Goal: Navigation & Orientation: Find specific page/section

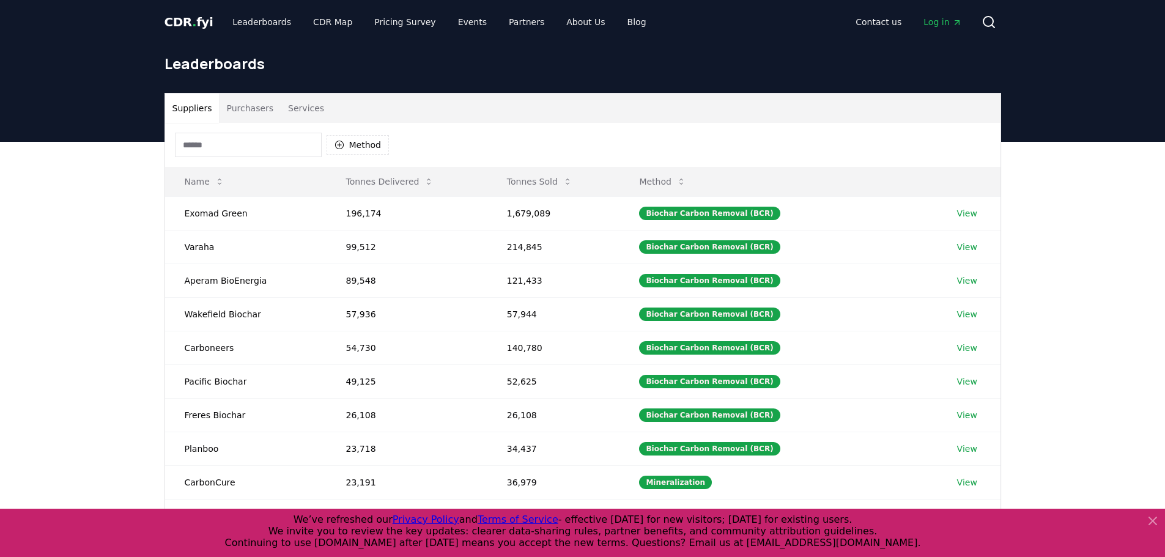
click at [304, 107] on button "Services" at bounding box center [306, 108] width 51 height 29
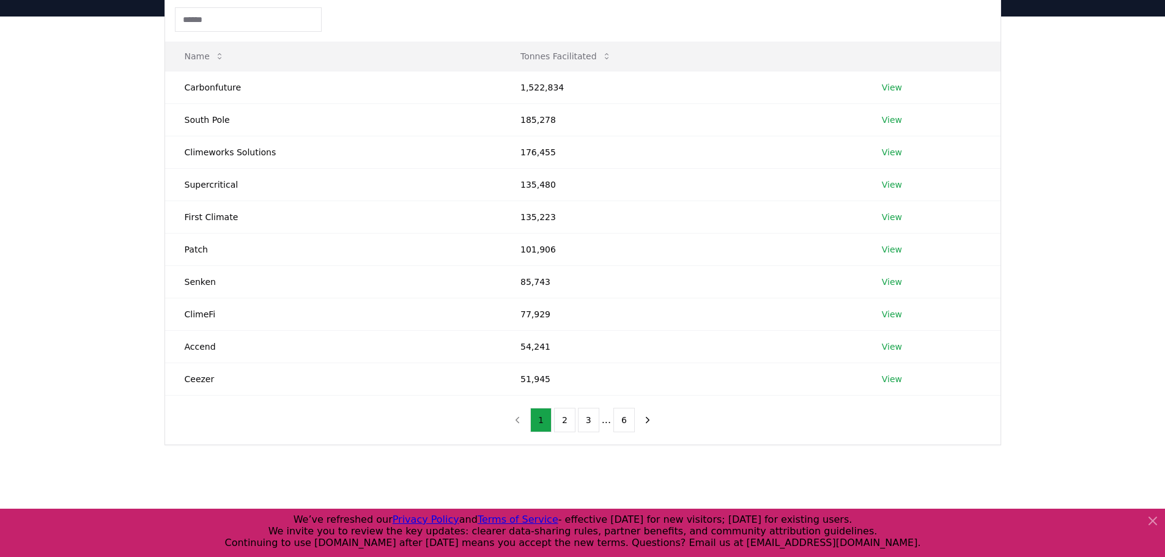
scroll to position [122, 0]
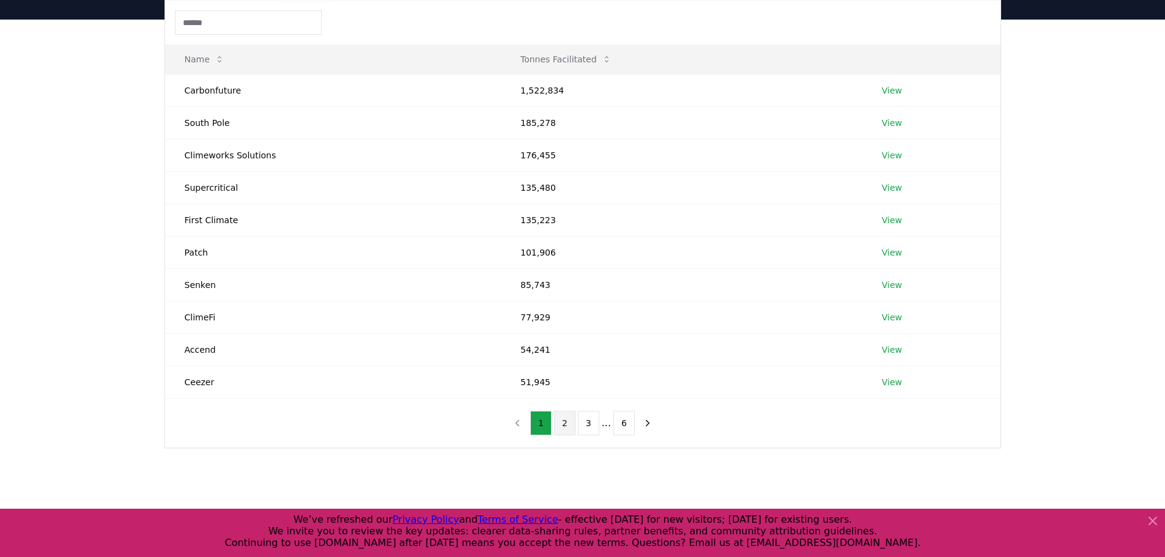
click at [565, 421] on button "2" at bounding box center [564, 423] width 21 height 24
click at [587, 426] on button "3" at bounding box center [588, 423] width 21 height 24
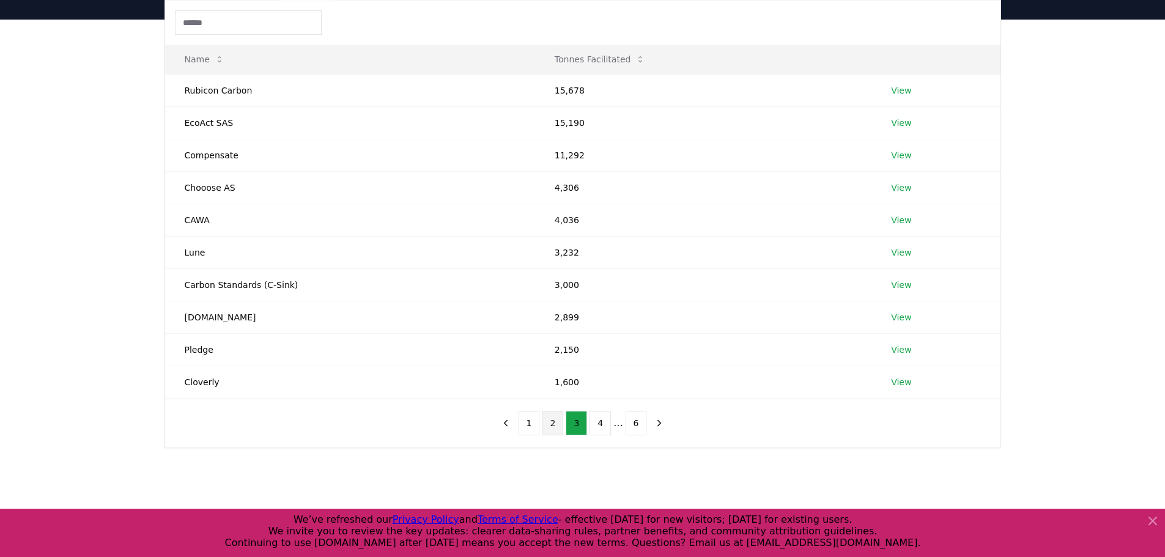
click at [551, 421] on button "2" at bounding box center [552, 423] width 21 height 24
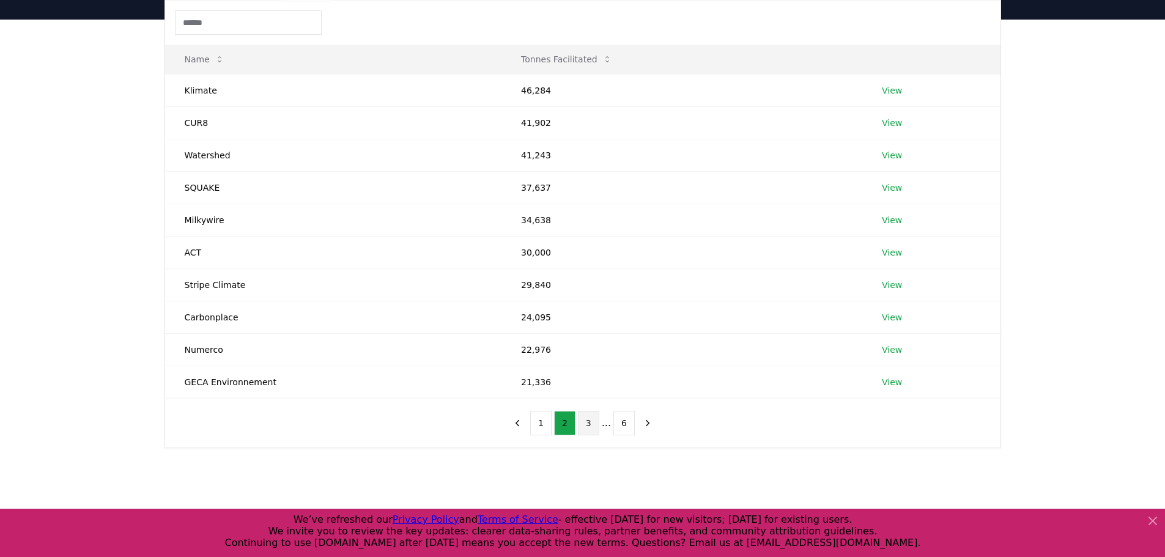
click at [587, 430] on button "3" at bounding box center [588, 423] width 21 height 24
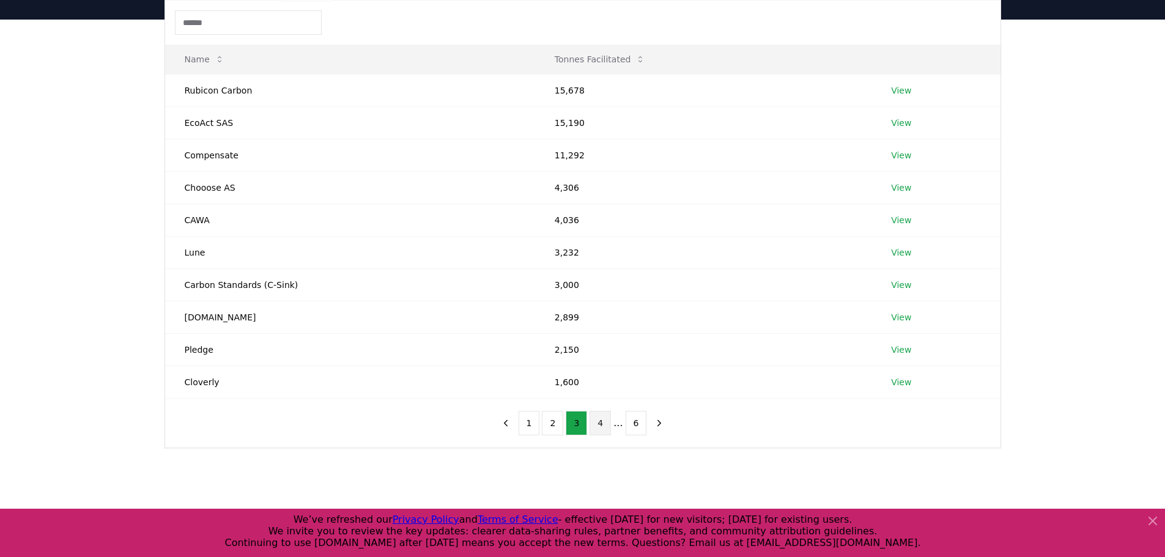
click at [591, 423] on button "4" at bounding box center [599, 423] width 21 height 24
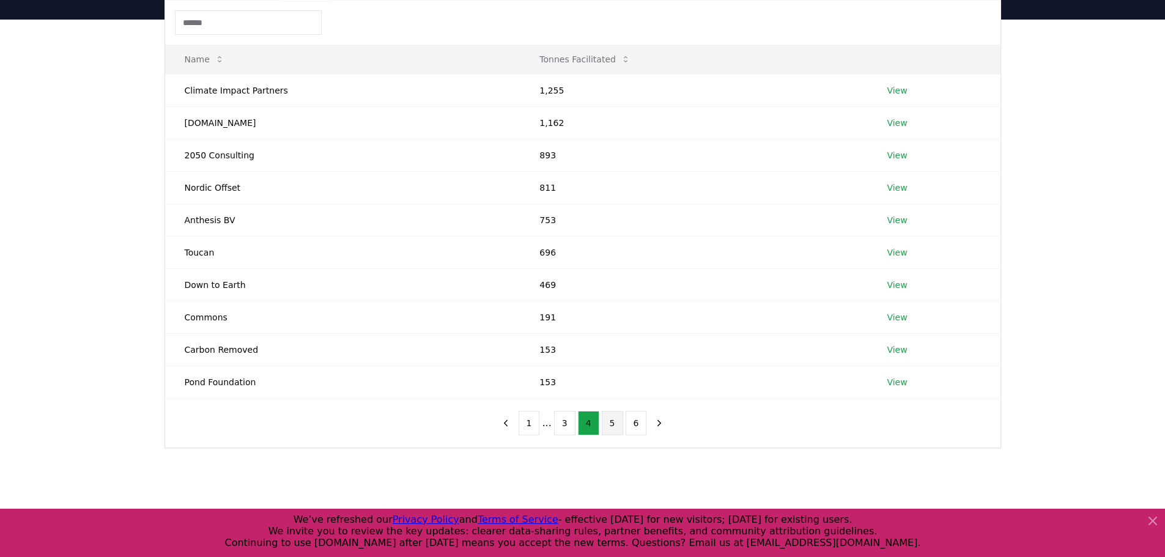
click at [607, 425] on button "5" at bounding box center [612, 423] width 21 height 24
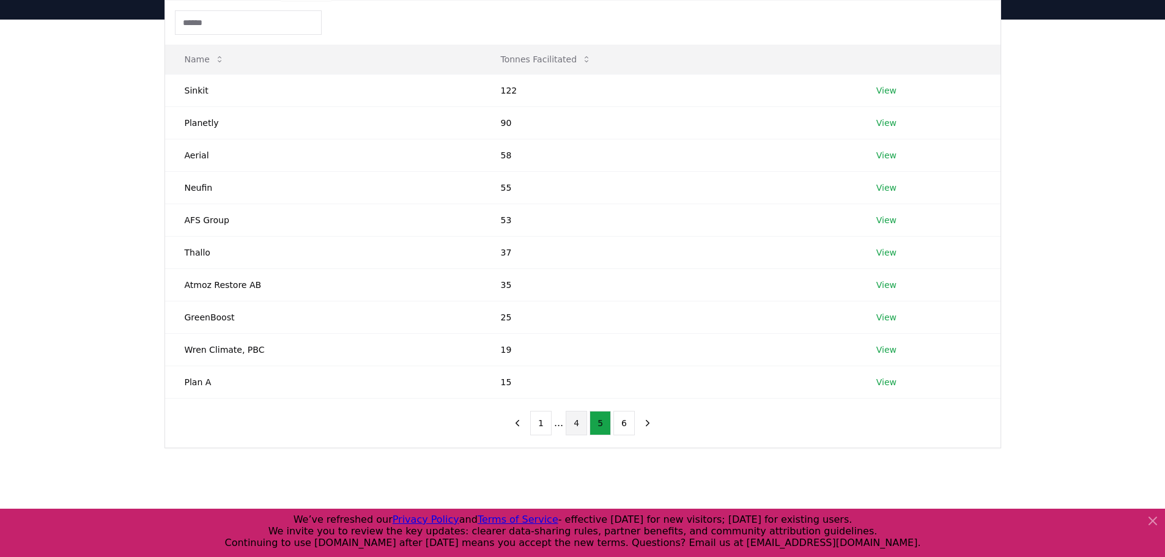
click at [572, 422] on button "4" at bounding box center [575, 423] width 21 height 24
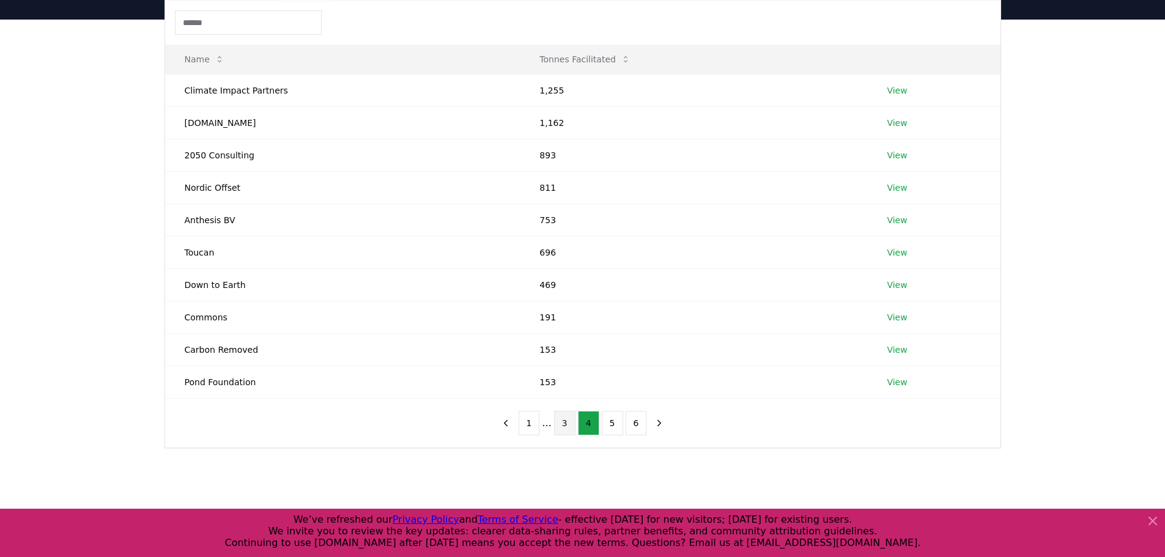
click at [567, 425] on button "3" at bounding box center [564, 423] width 21 height 24
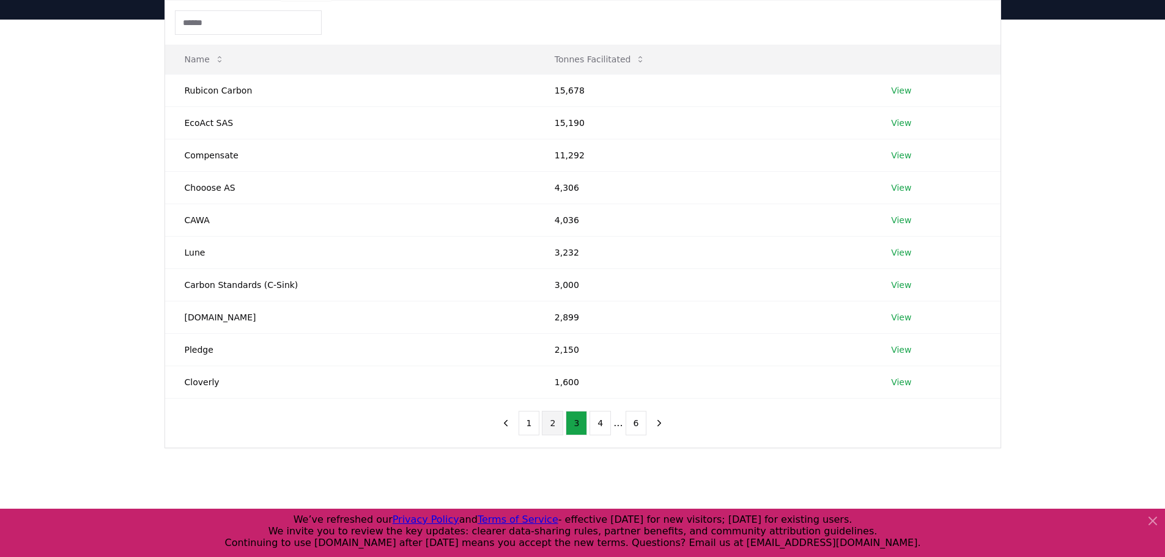
click at [558, 423] on button "2" at bounding box center [552, 423] width 21 height 24
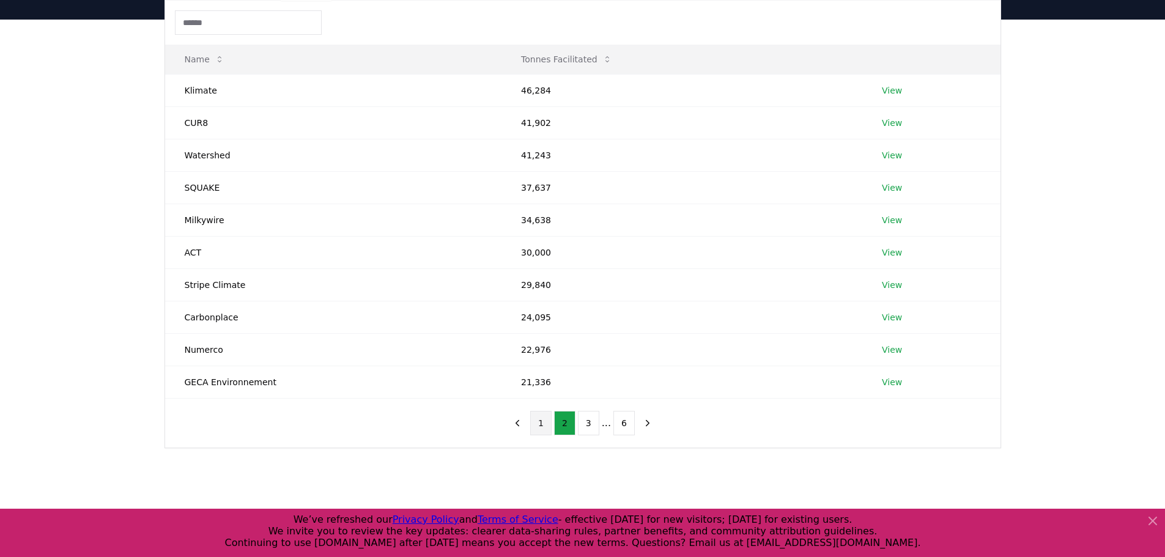
click at [547, 422] on button "1" at bounding box center [540, 423] width 21 height 24
click at [572, 424] on button "2" at bounding box center [564, 423] width 21 height 24
click at [595, 425] on button "3" at bounding box center [588, 423] width 21 height 24
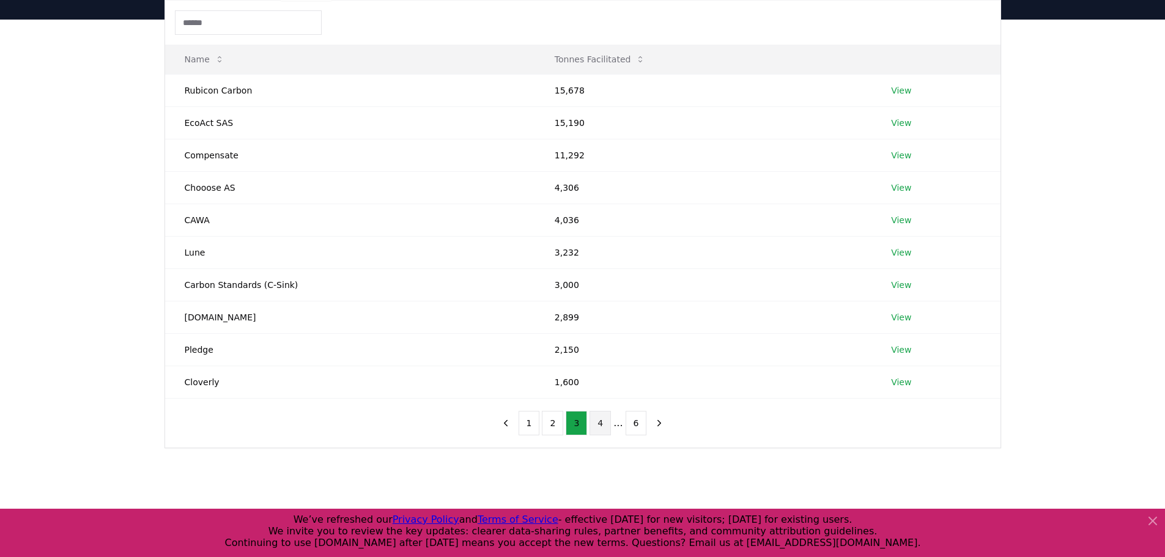
click at [598, 427] on button "4" at bounding box center [599, 423] width 21 height 24
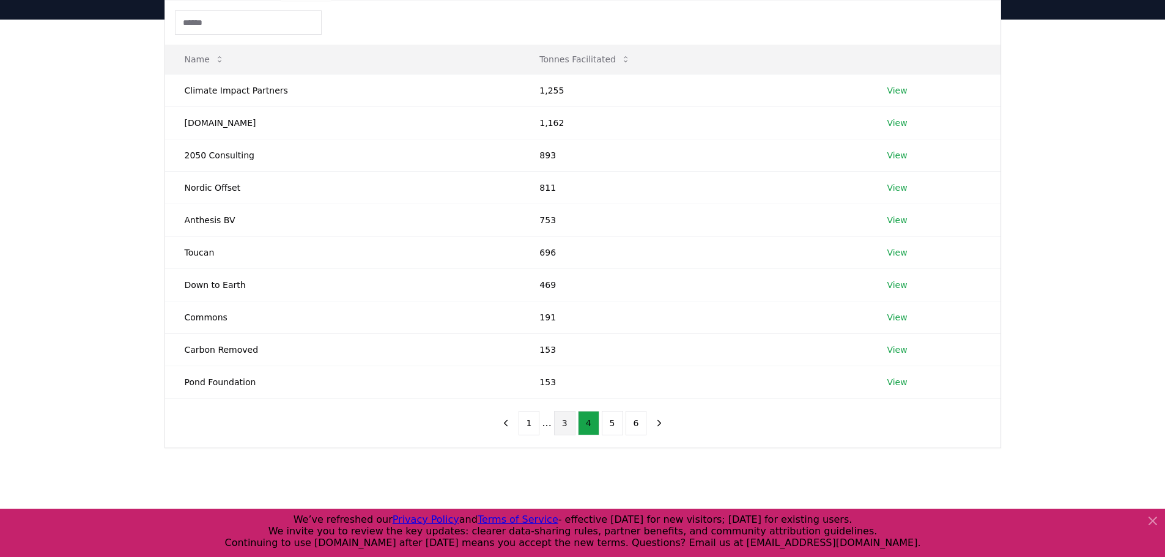
click at [554, 428] on button "3" at bounding box center [564, 423] width 21 height 24
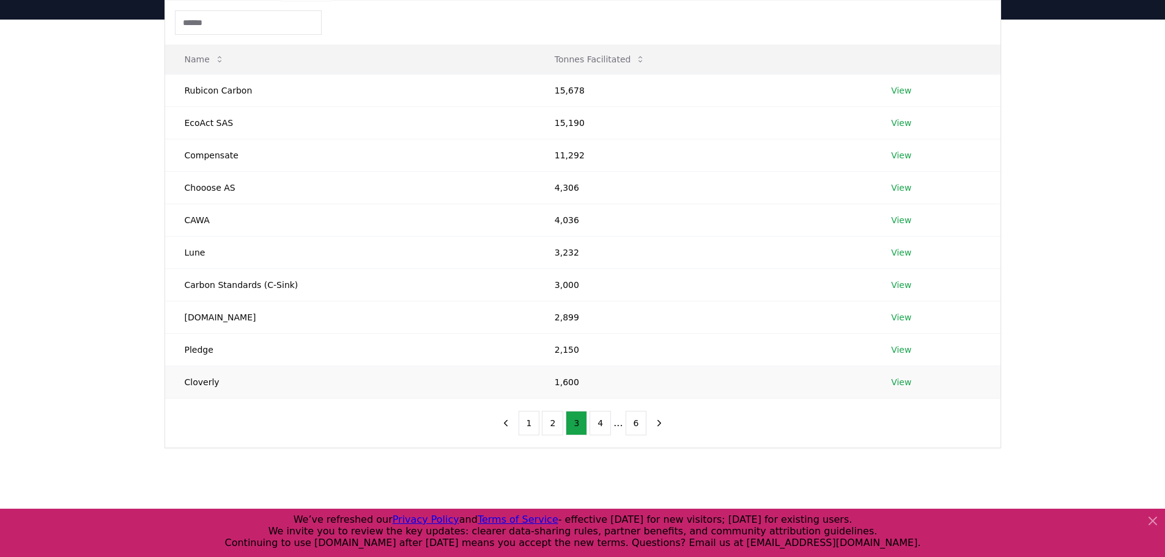
click at [894, 385] on link "View" at bounding box center [901, 382] width 20 height 12
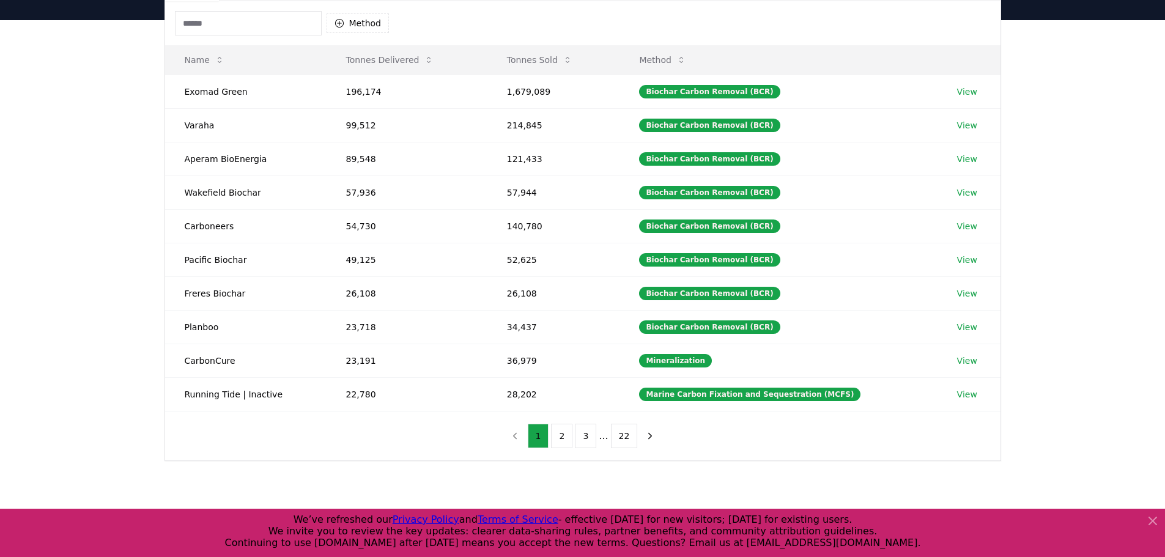
scroll to position [122, 0]
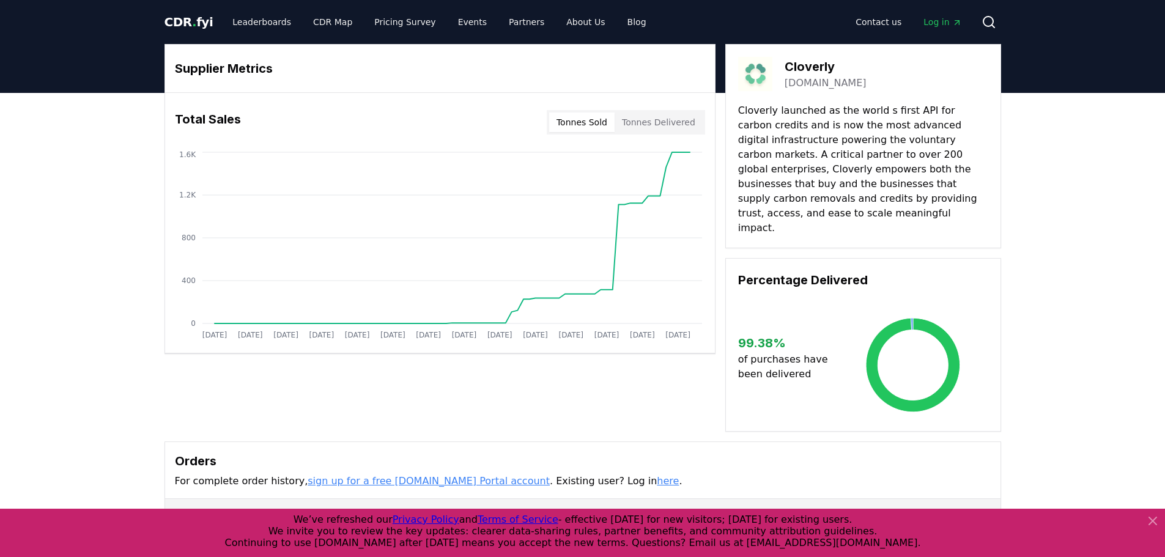
click at [273, 8] on div "CDR . fyi Leaderboards CDR Map Pricing Survey Events Partners About Us Blog Con…" at bounding box center [582, 22] width 836 height 44
click at [270, 15] on link "Leaderboards" at bounding box center [262, 22] width 78 height 22
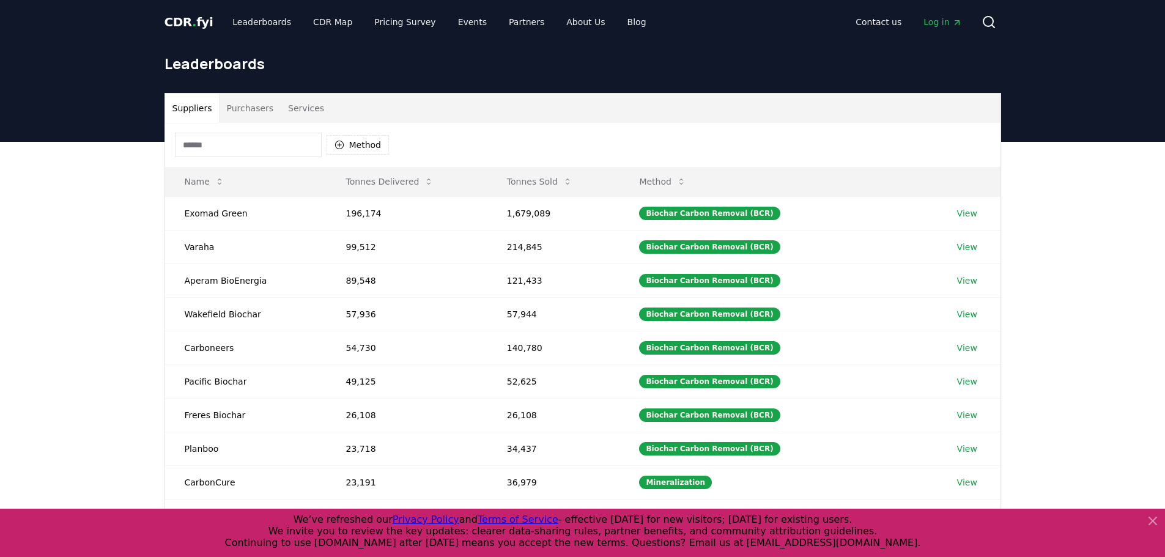
click at [247, 117] on button "Purchasers" at bounding box center [250, 108] width 62 height 29
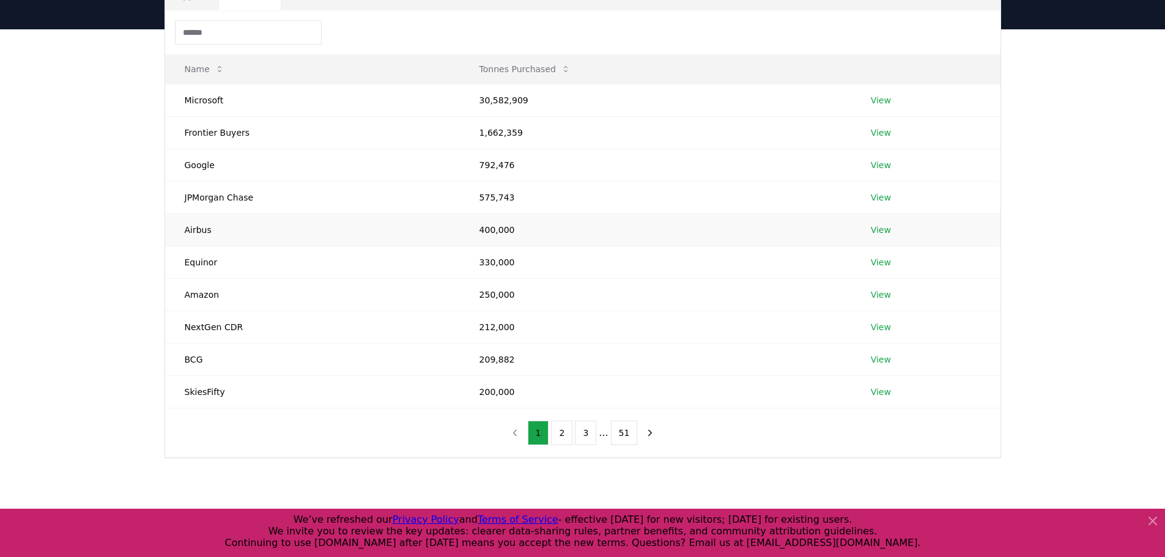
scroll to position [122, 0]
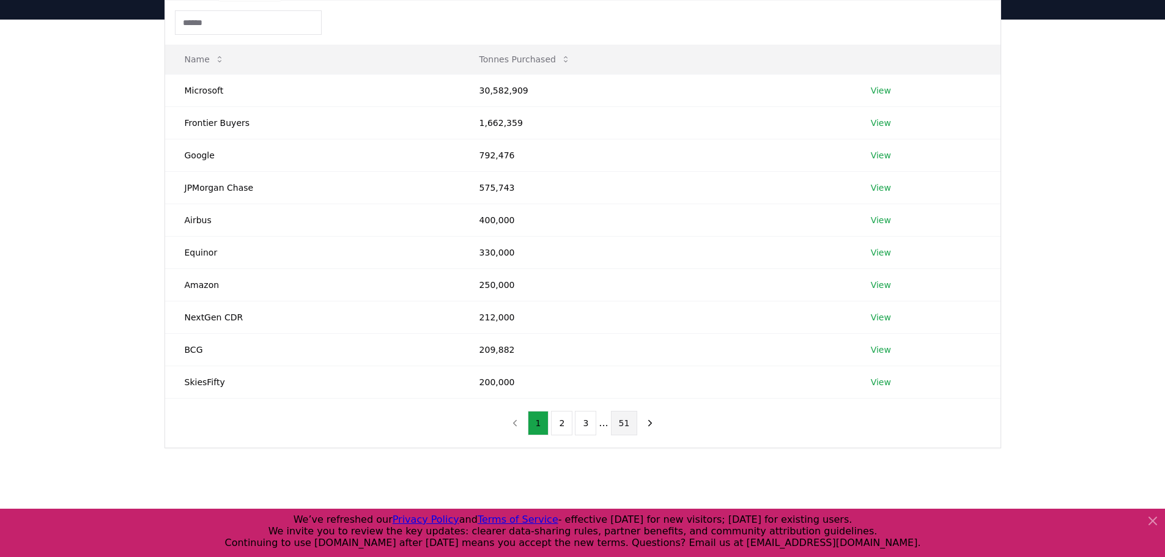
click at [620, 425] on button "51" at bounding box center [624, 423] width 27 height 24
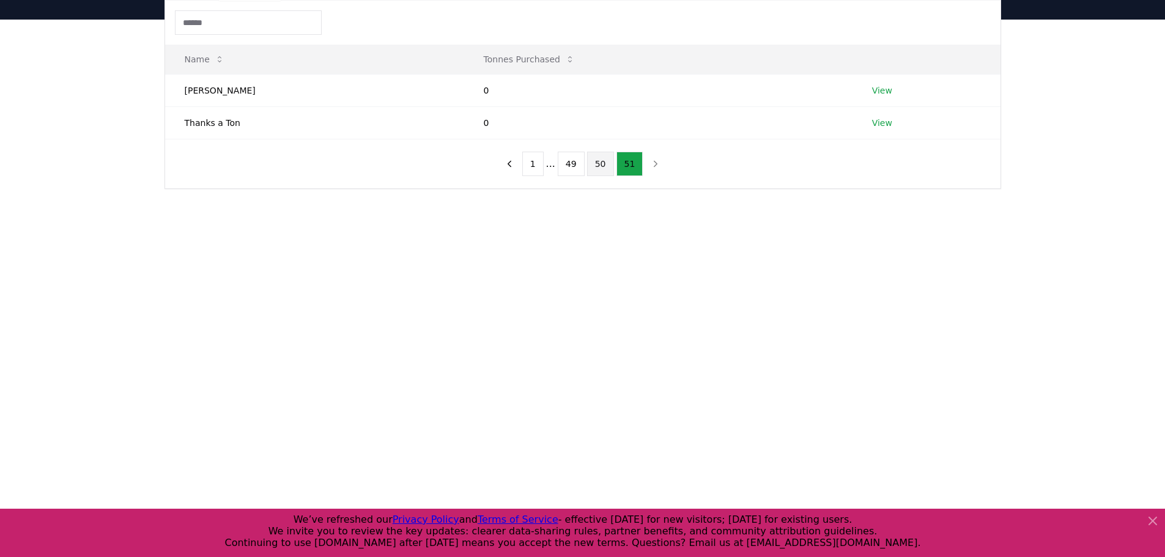
click at [605, 166] on button "50" at bounding box center [600, 164] width 27 height 24
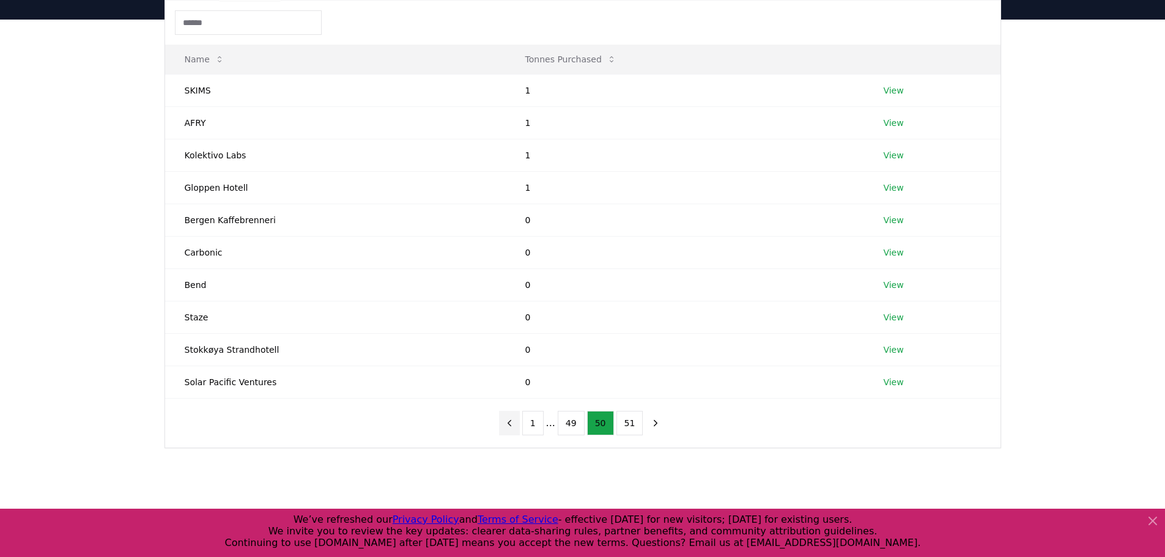
click at [515, 421] on icon "previous page" at bounding box center [509, 423] width 11 height 11
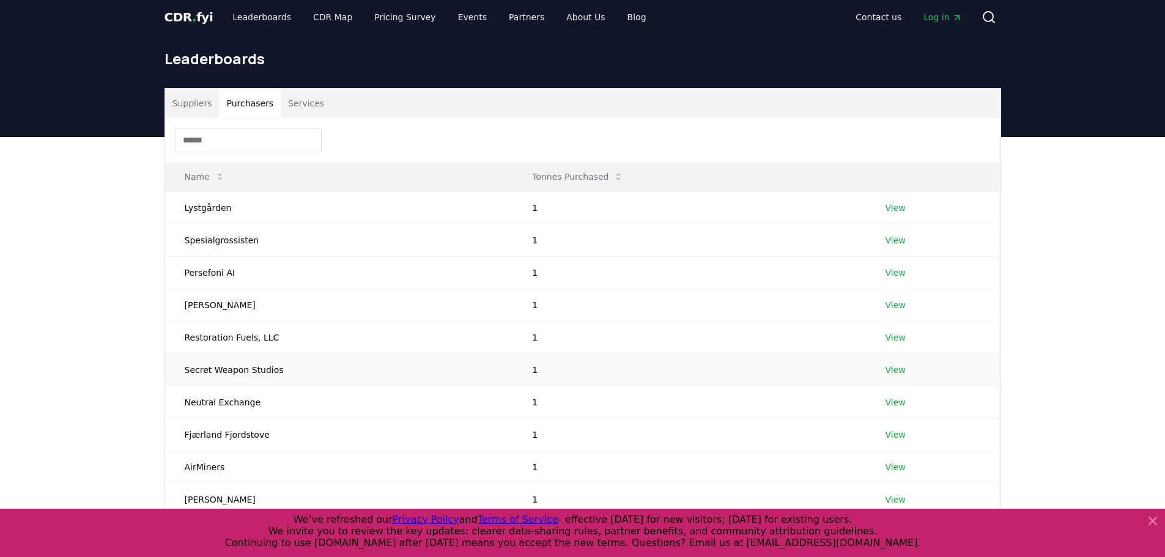
scroll to position [0, 0]
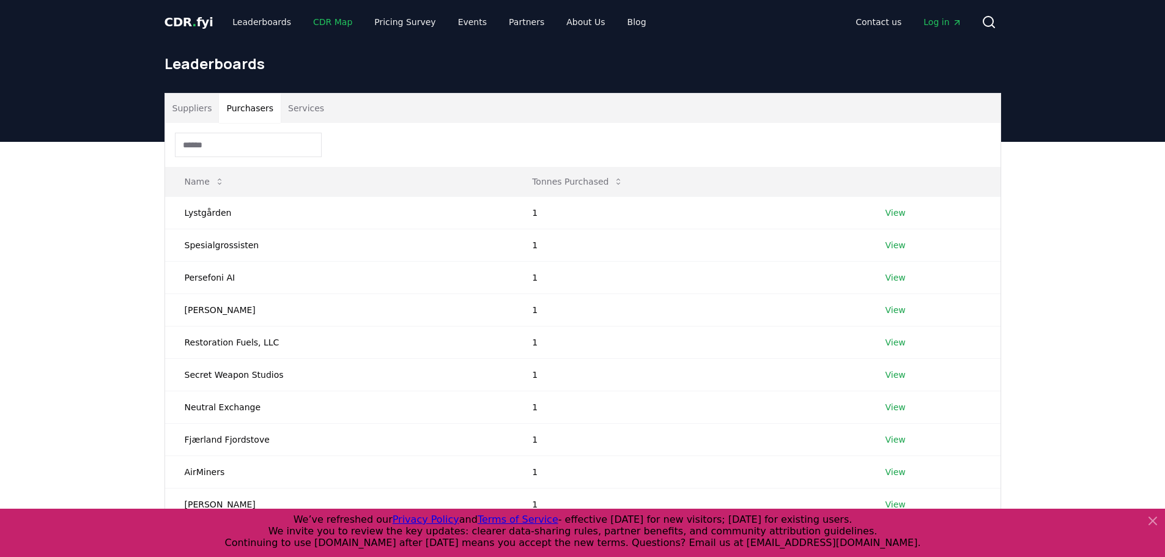
click at [317, 24] on link "CDR Map" at bounding box center [332, 22] width 59 height 22
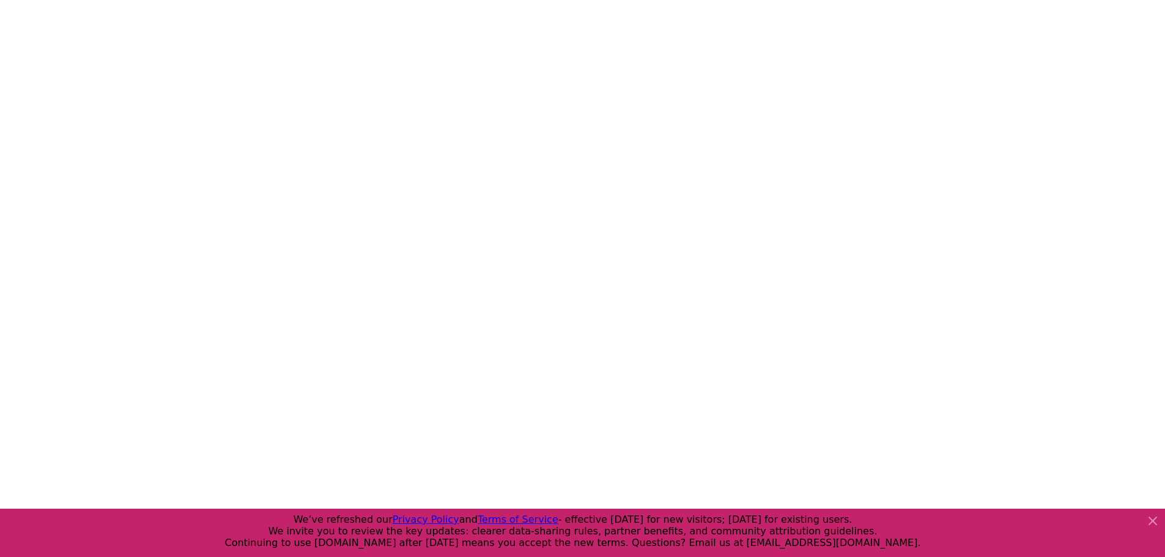
scroll to position [193, 0]
